Goal: Check status: Check status

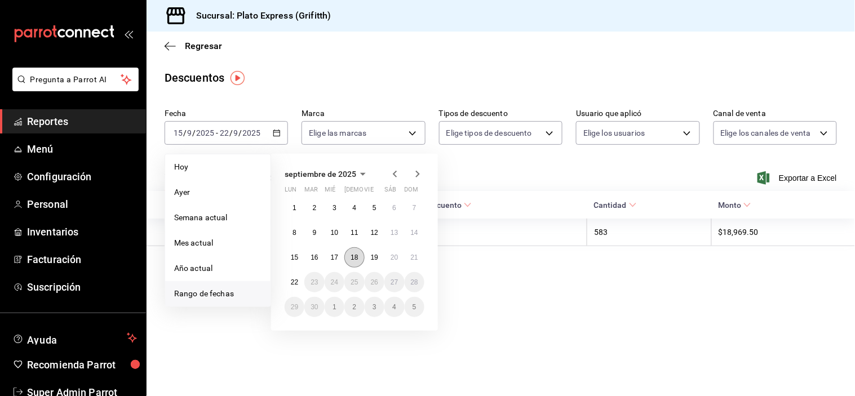
click at [348, 254] on button "18" at bounding box center [354, 257] width 20 height 20
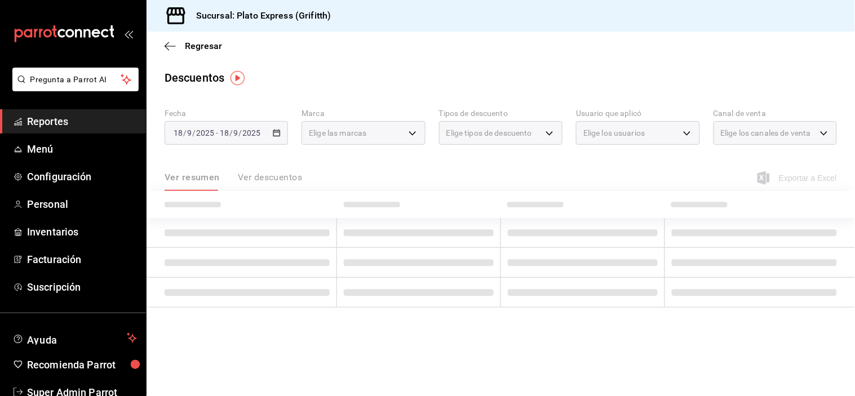
click at [103, 121] on span "Reportes" at bounding box center [82, 121] width 110 height 15
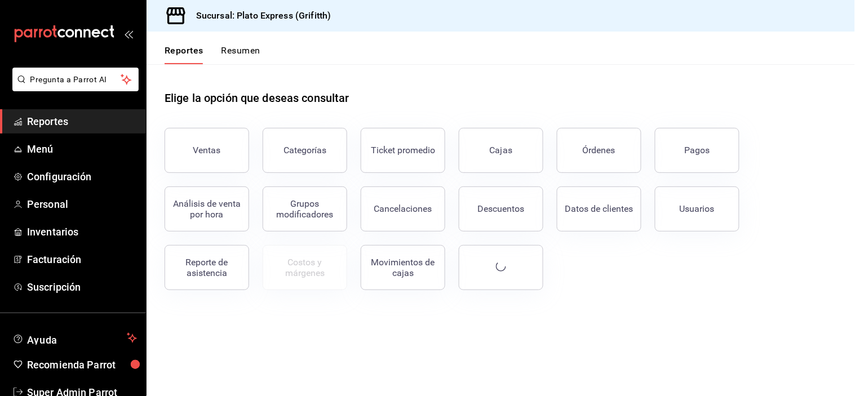
click at [229, 183] on div "Análisis de venta por hora" at bounding box center [200, 202] width 98 height 59
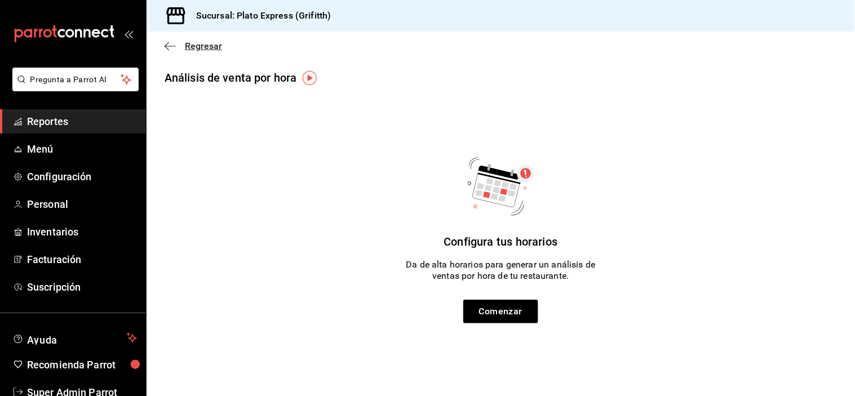
click at [196, 49] on span "Regresar" at bounding box center [203, 46] width 37 height 11
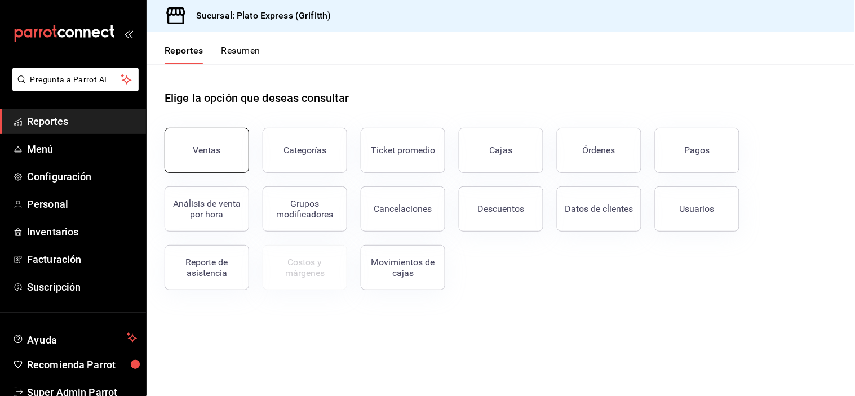
click at [223, 144] on button "Ventas" at bounding box center [207, 150] width 85 height 45
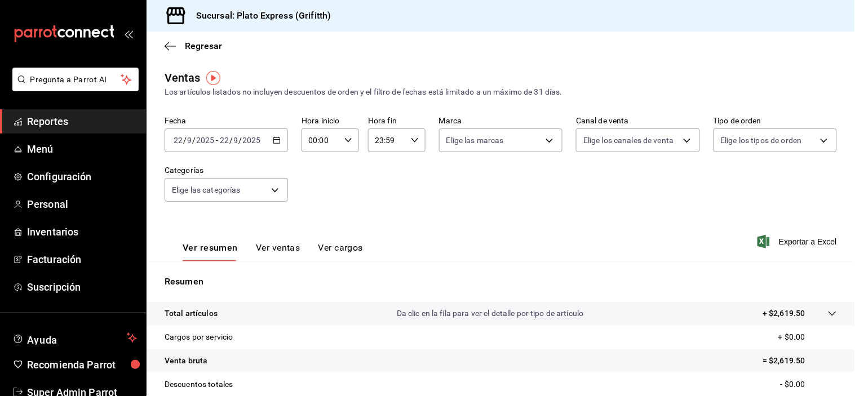
click at [277, 150] on div "[DATE] [DATE] - [DATE] [DATE]" at bounding box center [226, 141] width 123 height 24
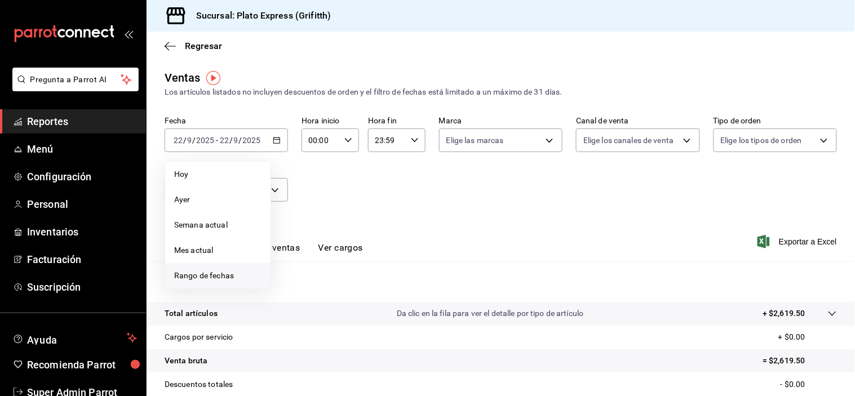
click at [228, 281] on span "Rango de fechas" at bounding box center [217, 276] width 87 height 12
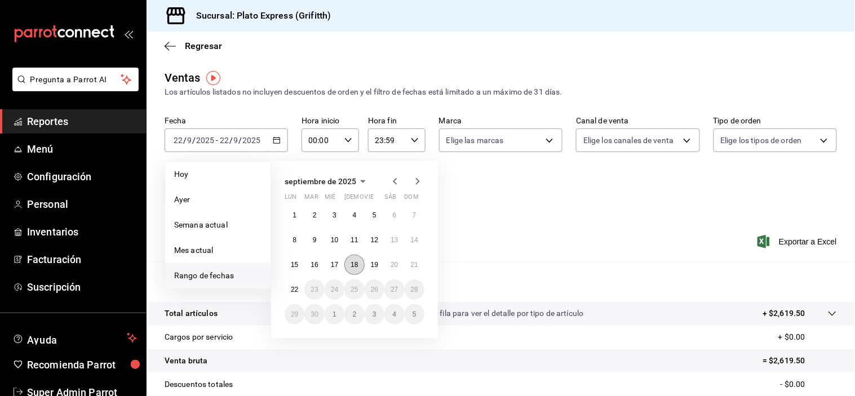
click at [350, 271] on button "18" at bounding box center [354, 265] width 20 height 20
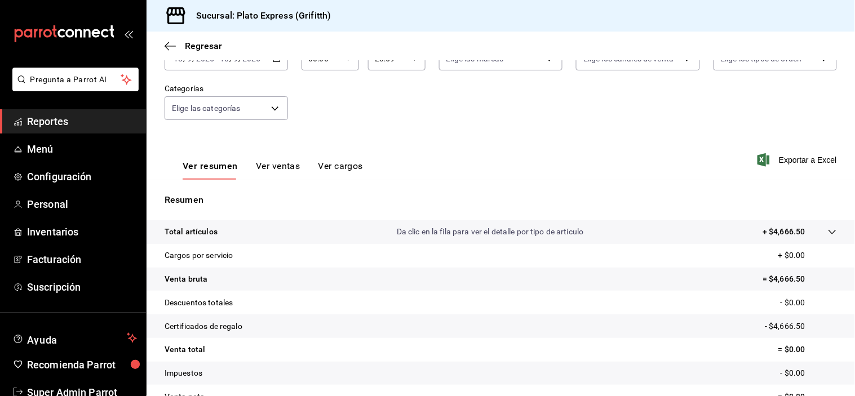
scroll to position [83, 0]
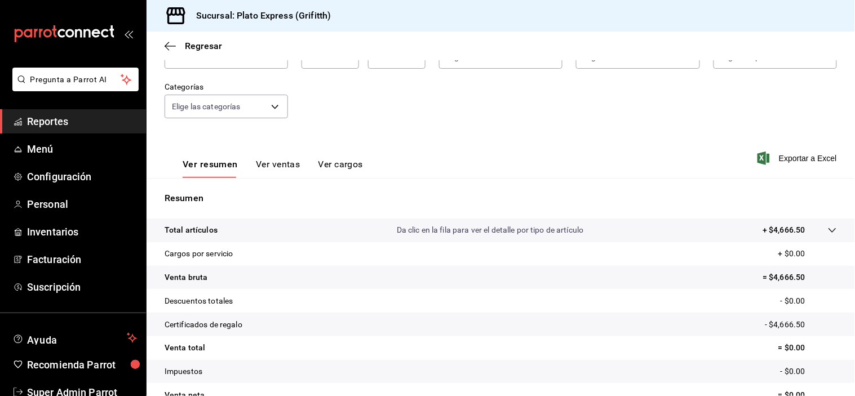
click at [287, 166] on button "Ver ventas" at bounding box center [278, 168] width 45 height 19
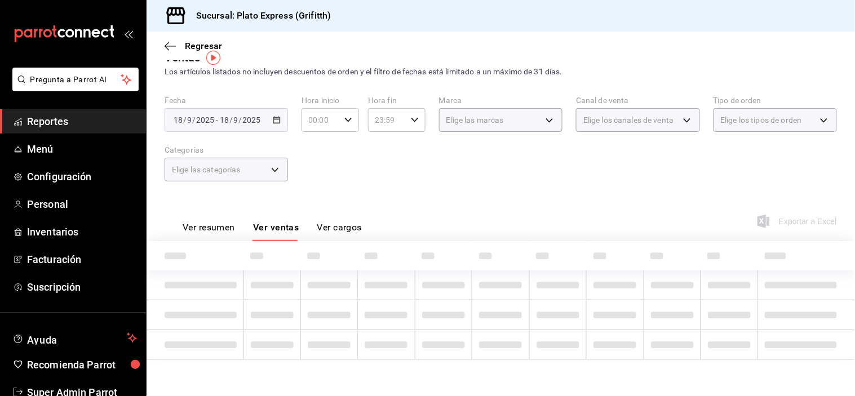
scroll to position [64, 0]
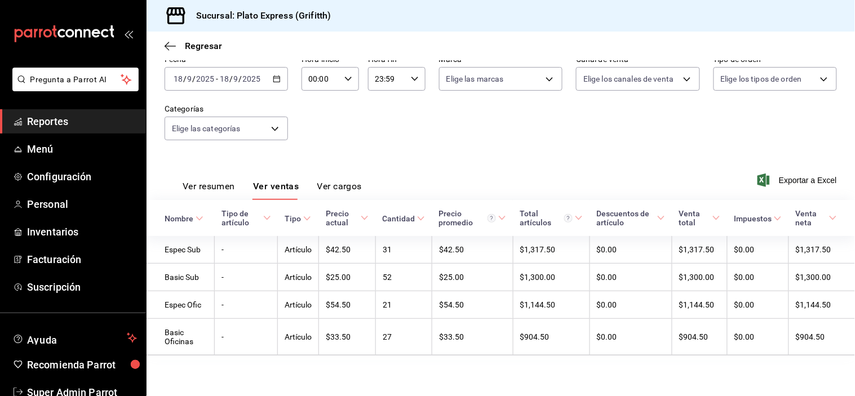
click at [200, 189] on button "Ver resumen" at bounding box center [209, 190] width 52 height 19
